Goal: Information Seeking & Learning: Learn about a topic

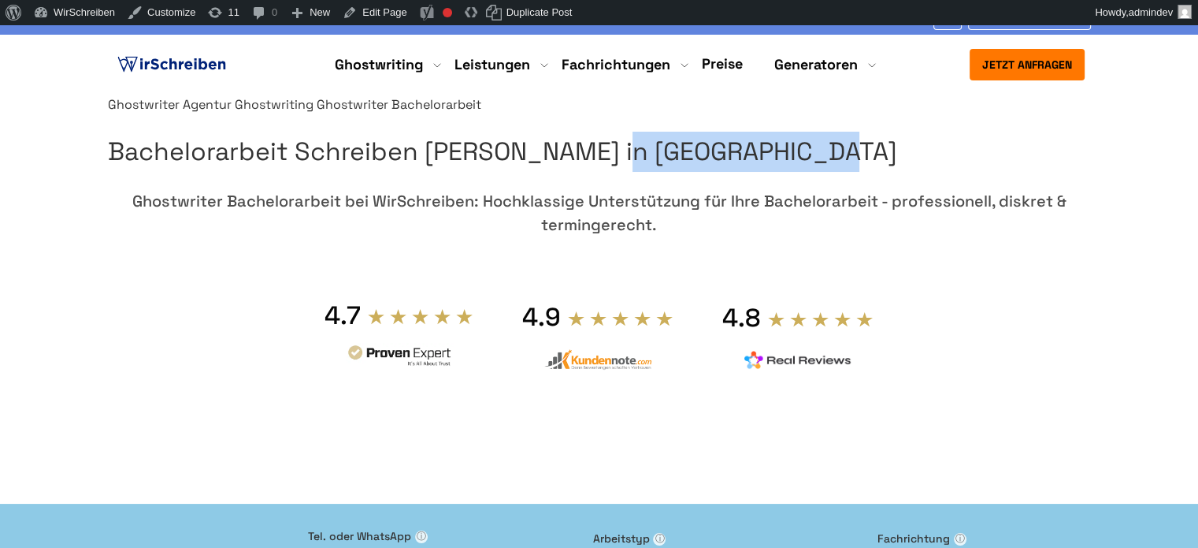
drag, startPoint x: 637, startPoint y: 226, endPoint x: 937, endPoint y: 235, distance: 299.6
click at [937, 172] on h1 "Bachelorarbeit Schreiben Lassen in Deutschland" at bounding box center [599, 152] width 983 height 40
copy h1 "Schreiben Lassen"
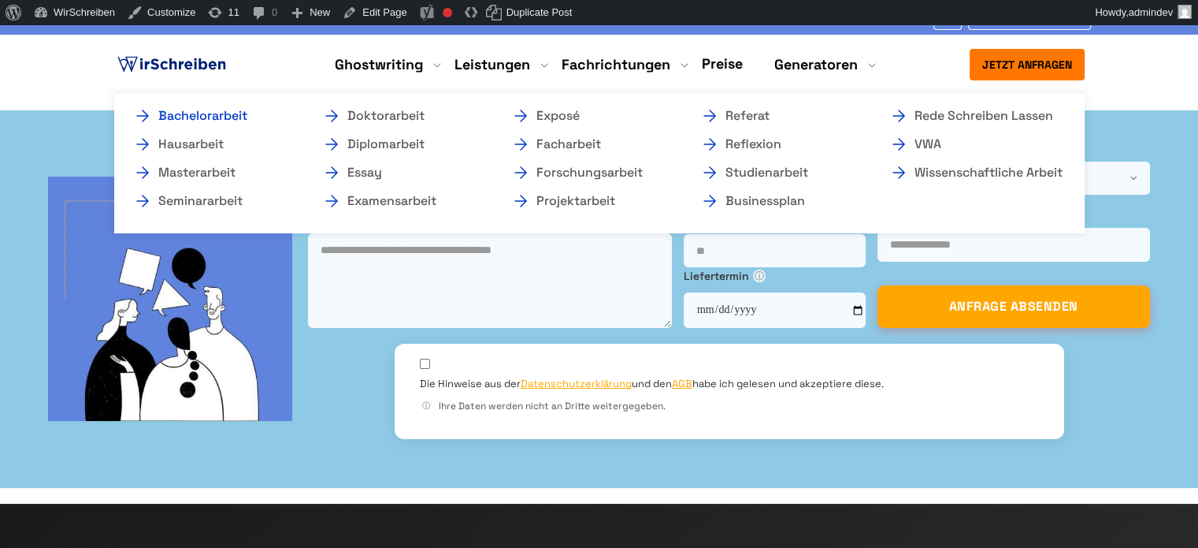
click at [231, 116] on link "Bachelorarbeit" at bounding box center [212, 115] width 158 height 19
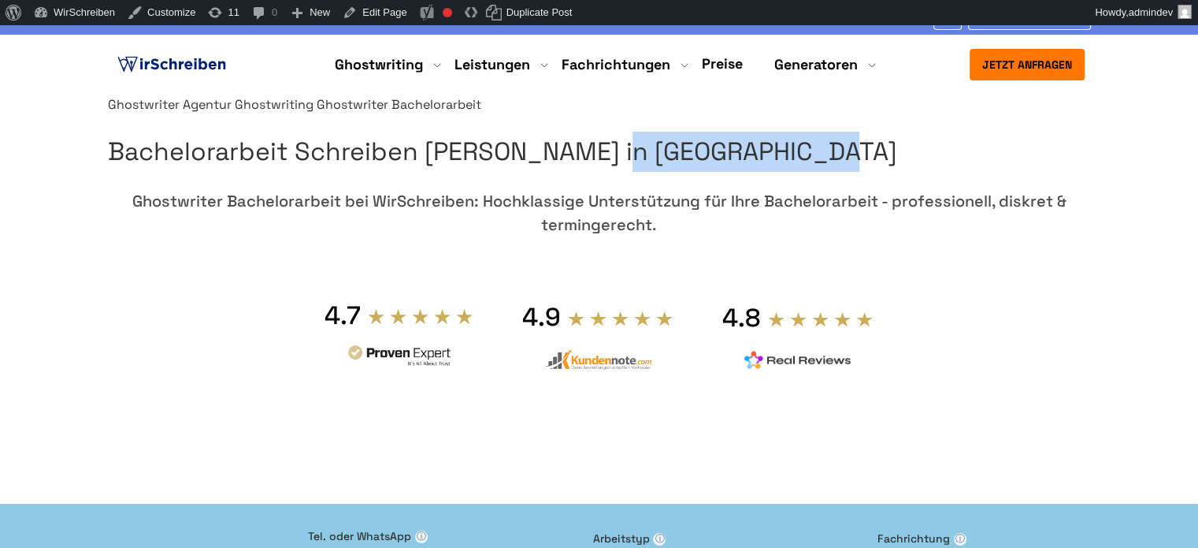
drag, startPoint x: 945, startPoint y: 230, endPoint x: 639, endPoint y: 229, distance: 305.7
click at [639, 172] on h1 "Bachelorarbeit Schreiben [PERSON_NAME] in [GEOGRAPHIC_DATA]" at bounding box center [599, 152] width 983 height 40
copy h1 "Schreiben Lassen"
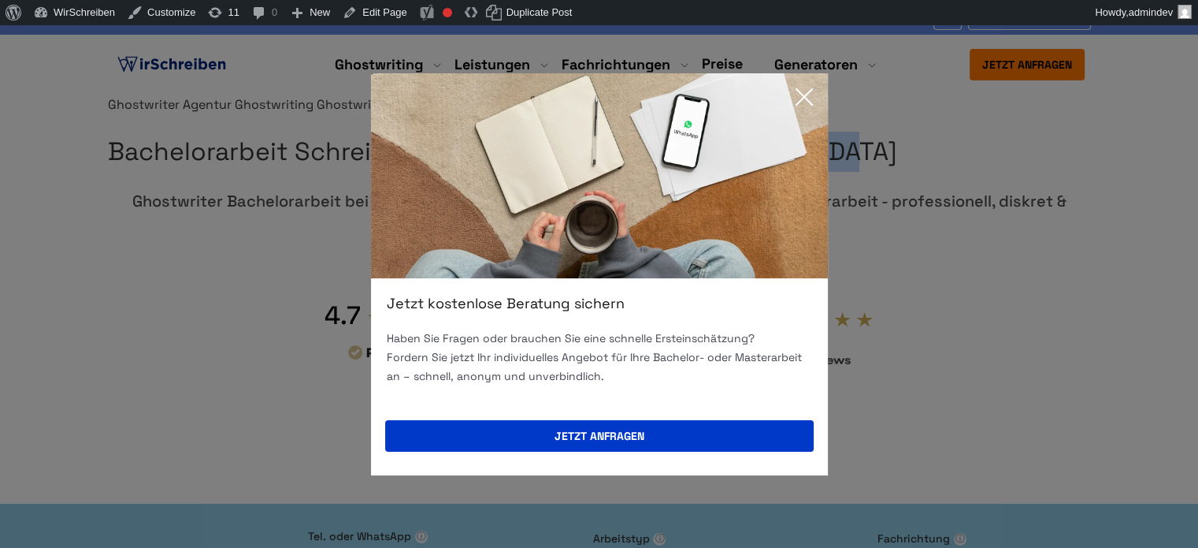
click at [806, 95] on icon at bounding box center [805, 97] width 32 height 32
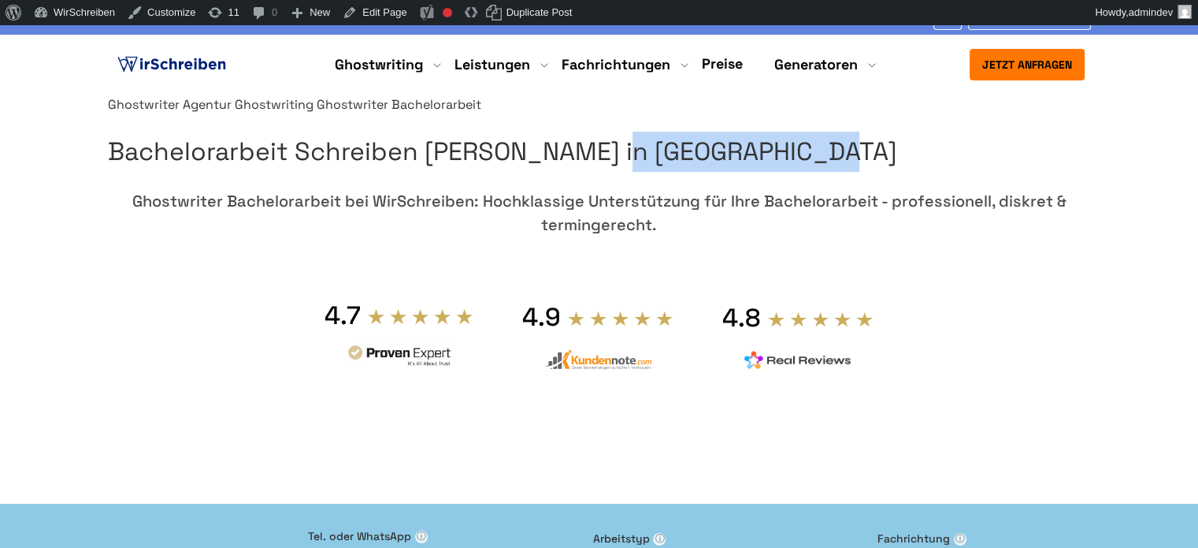
click at [947, 172] on h1 "Bachelorarbeit Schreiben Lassen in Deutschland" at bounding box center [599, 152] width 983 height 40
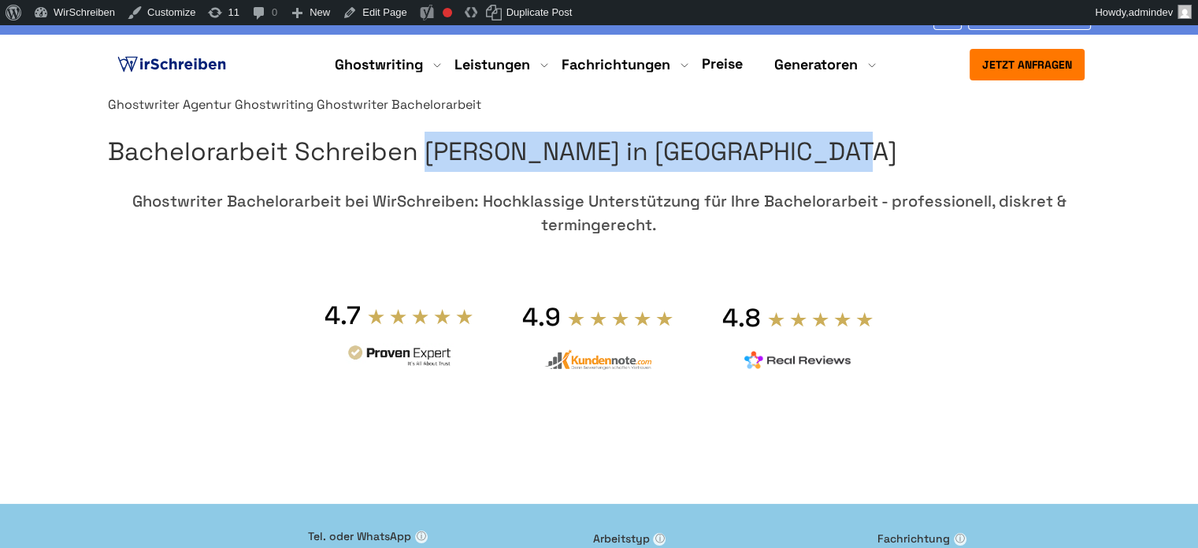
drag, startPoint x: 947, startPoint y: 226, endPoint x: 742, endPoint y: 201, distance: 206.4
click at [742, 172] on h1 "Bachelorarbeit Schreiben Lassen in Deutschland" at bounding box center [599, 152] width 983 height 40
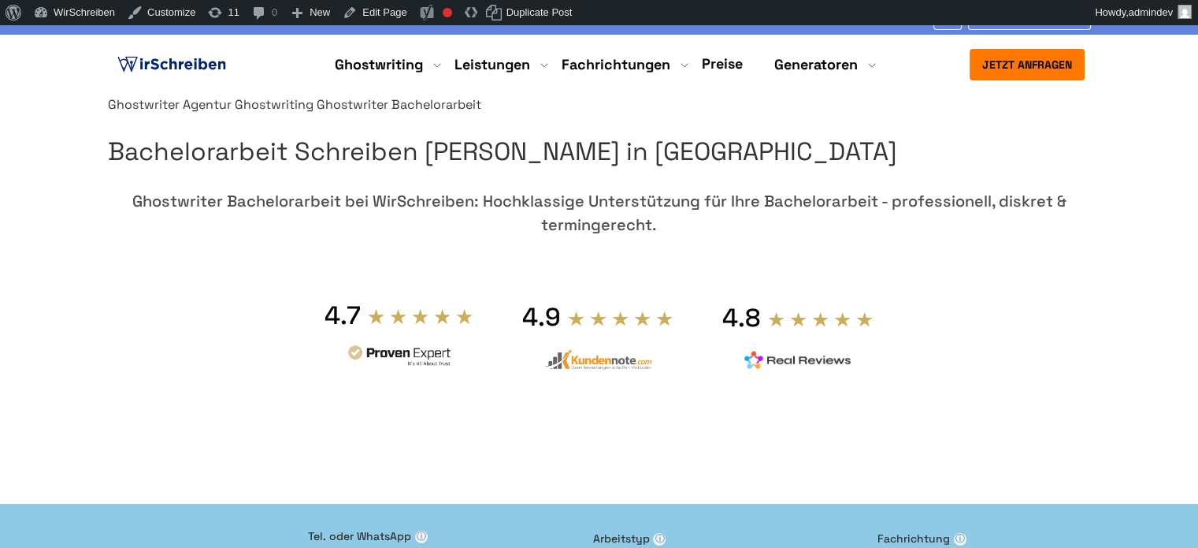
click at [873, 172] on h1 "Bachelorarbeit Schreiben Lassen in Deutschland" at bounding box center [599, 152] width 983 height 40
drag, startPoint x: 868, startPoint y: 275, endPoint x: 634, endPoint y: 274, distance: 234.8
click at [634, 172] on h1 "Bachelorarbeit Schreiben Lassen in Deutschland" at bounding box center [599, 152] width 983 height 40
copy h1 "[GEOGRAPHIC_DATA]"
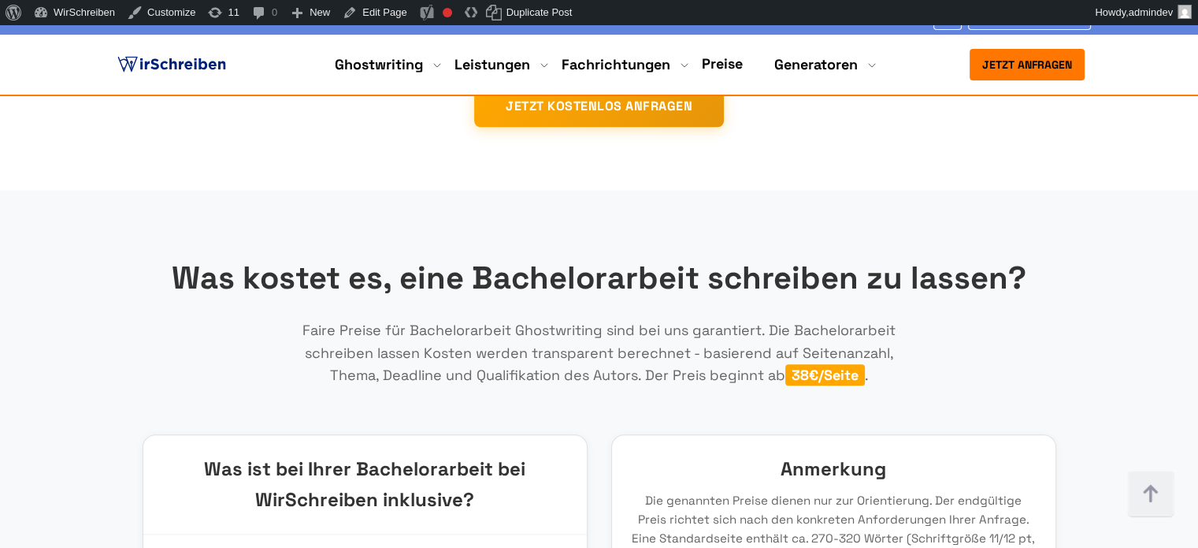
scroll to position [1891, 0]
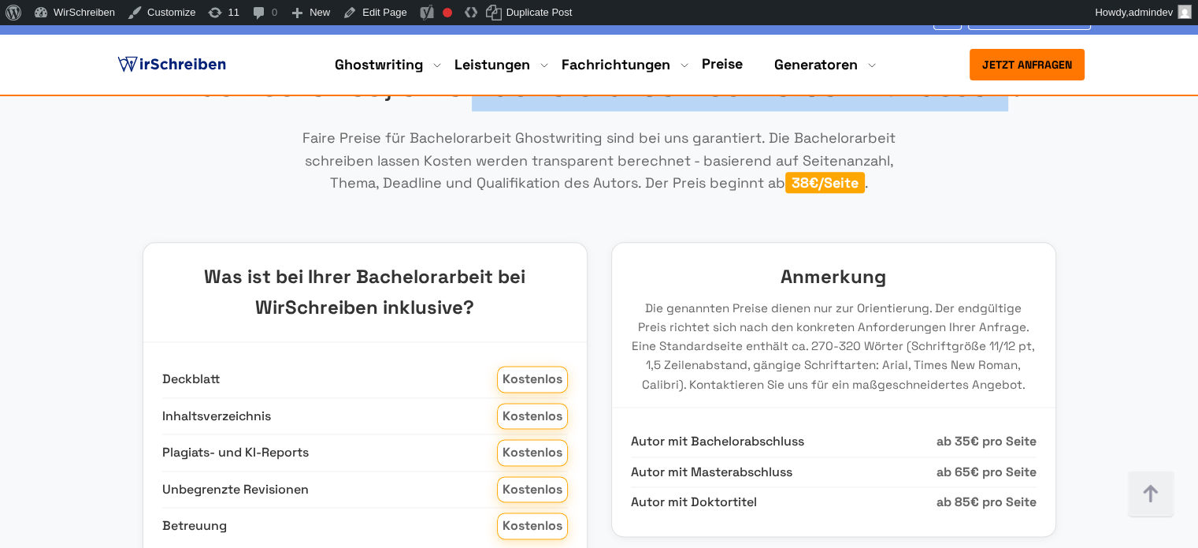
drag, startPoint x: 1002, startPoint y: 188, endPoint x: 478, endPoint y: 192, distance: 524.8
click at [478, 111] on h2 "Was kostet es, eine Bachelorarbeit schreiben zu lassen?" at bounding box center [600, 86] width 914 height 50
copy h2 "Bachelorarbeit schreiben zu lassen"
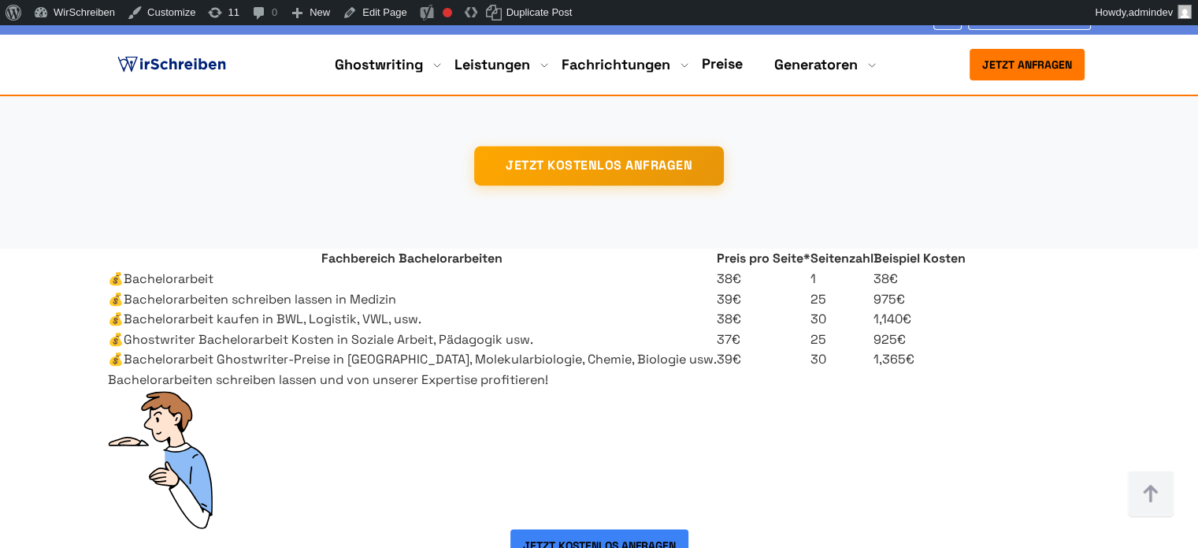
scroll to position [2837, 0]
